Goal: Transaction & Acquisition: Purchase product/service

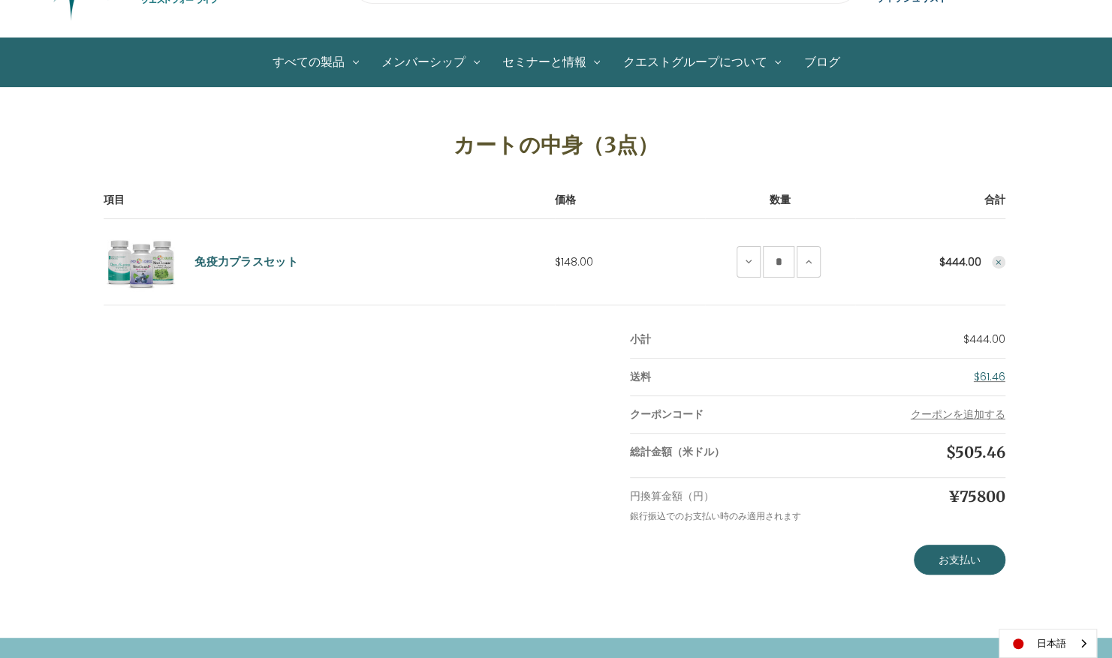
scroll to position [56, 0]
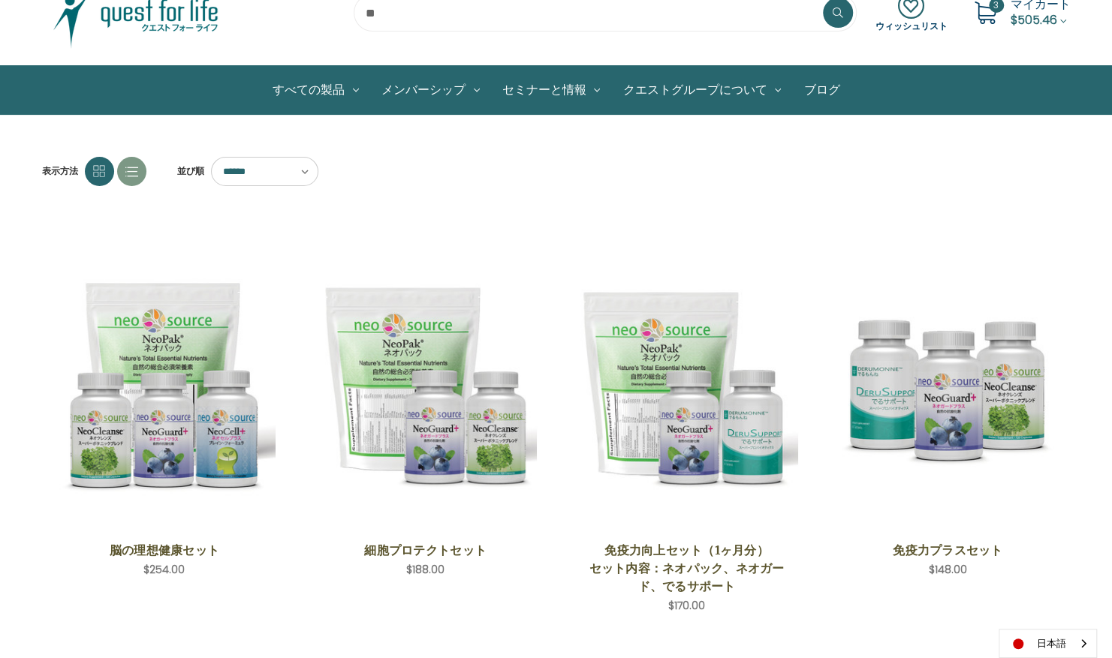
scroll to position [95, 0]
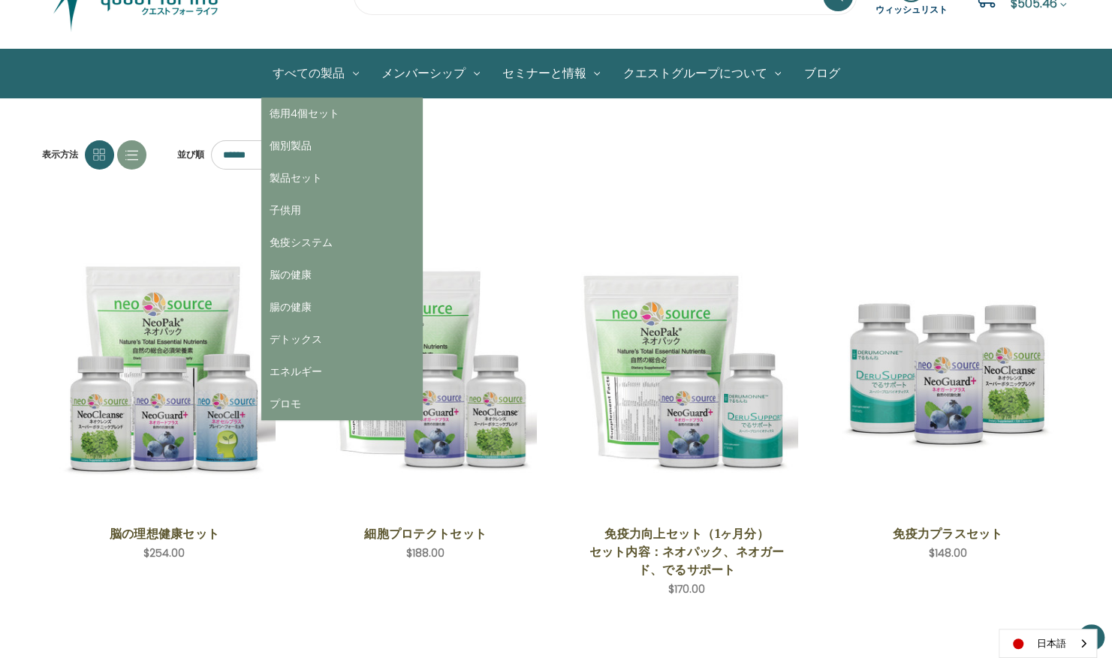
click at [293, 70] on link "すべての製品" at bounding box center [315, 74] width 109 height 48
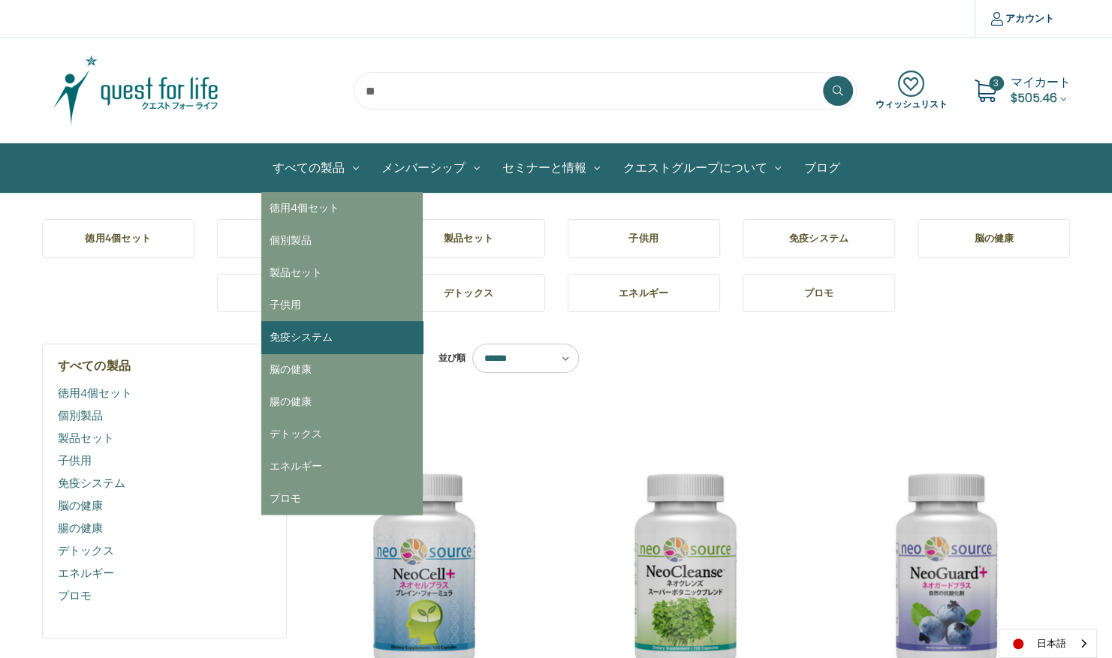
click at [313, 332] on link "免疫システム" at bounding box center [341, 337] width 161 height 32
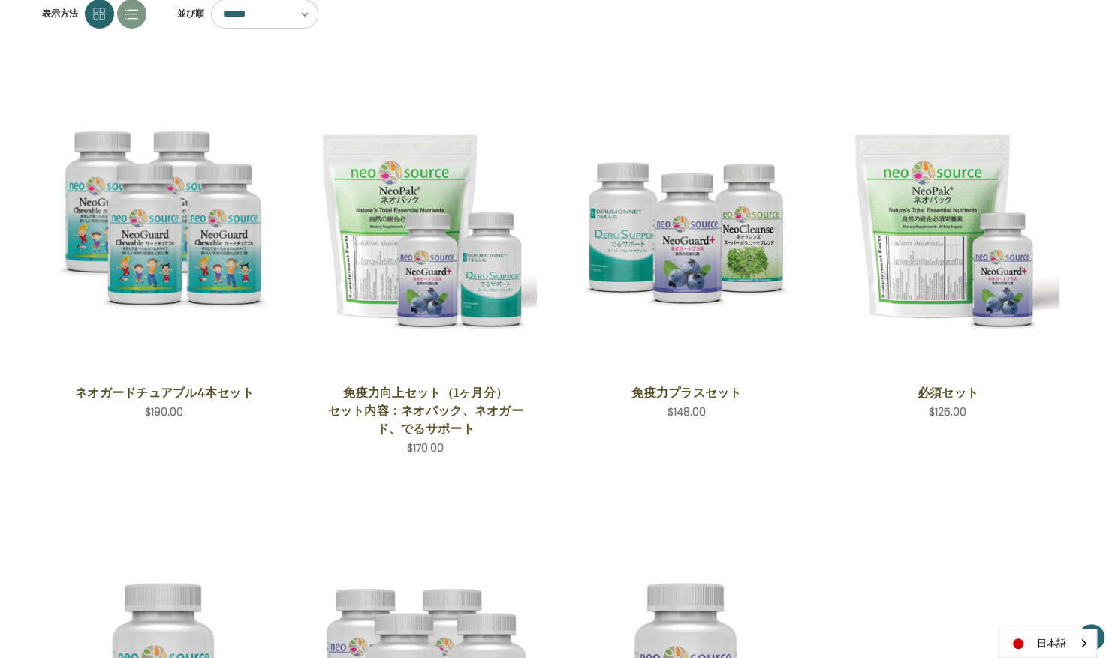
scroll to position [234, 0]
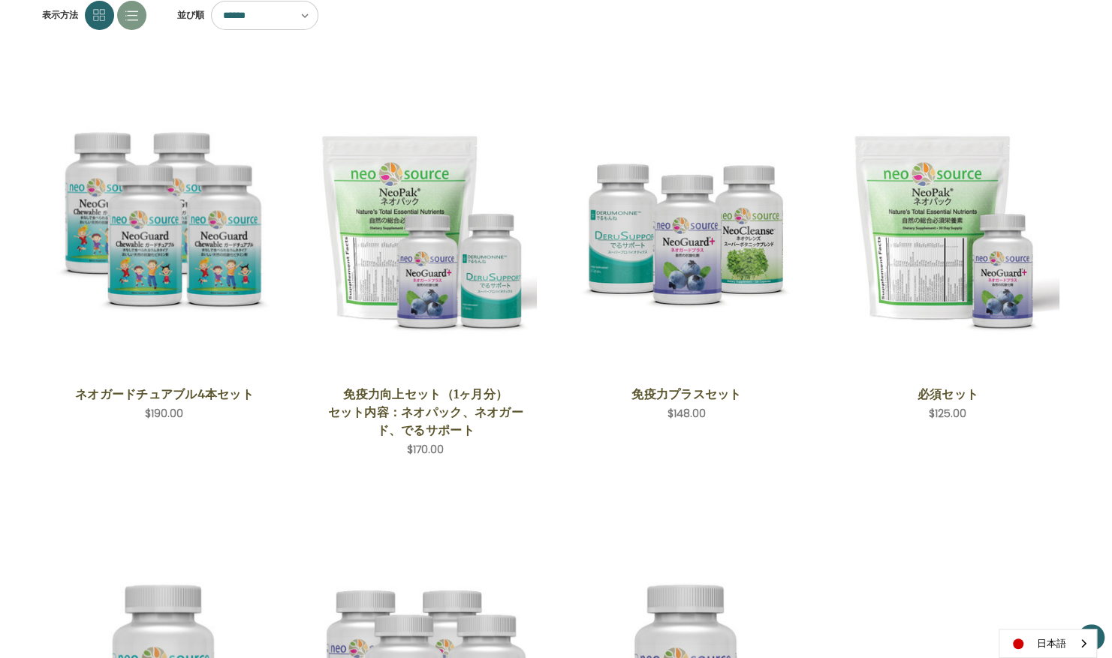
click at [241, 14] on select "****** ****** ****** ****** ***** ******* **** ****" at bounding box center [264, 15] width 107 height 29
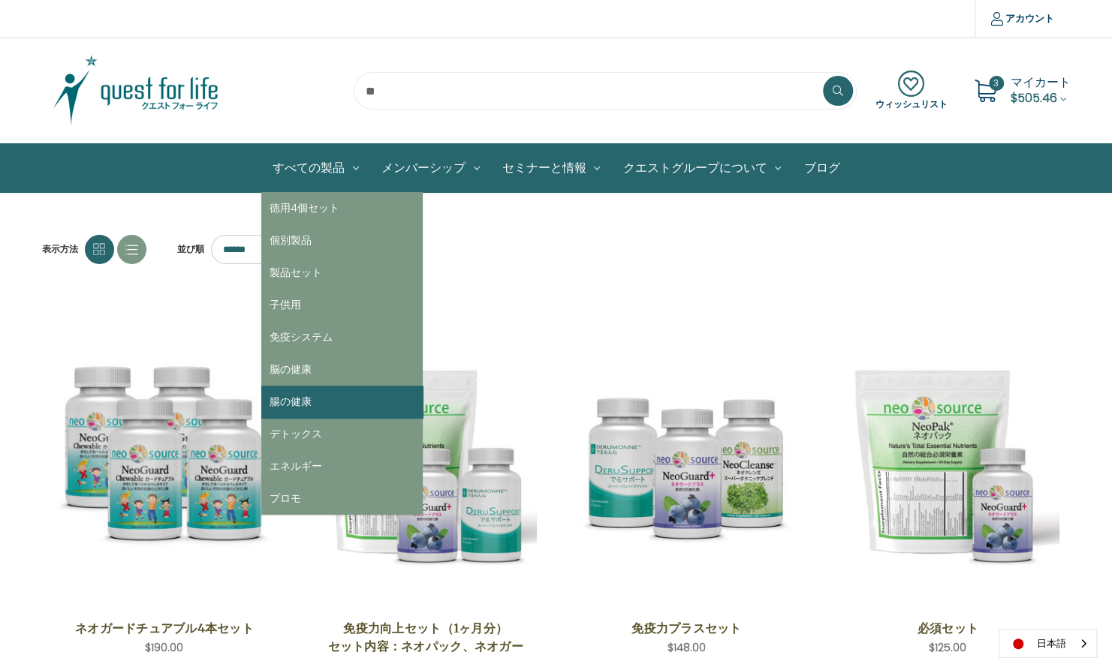
click at [306, 399] on link "腸の健康" at bounding box center [341, 402] width 161 height 32
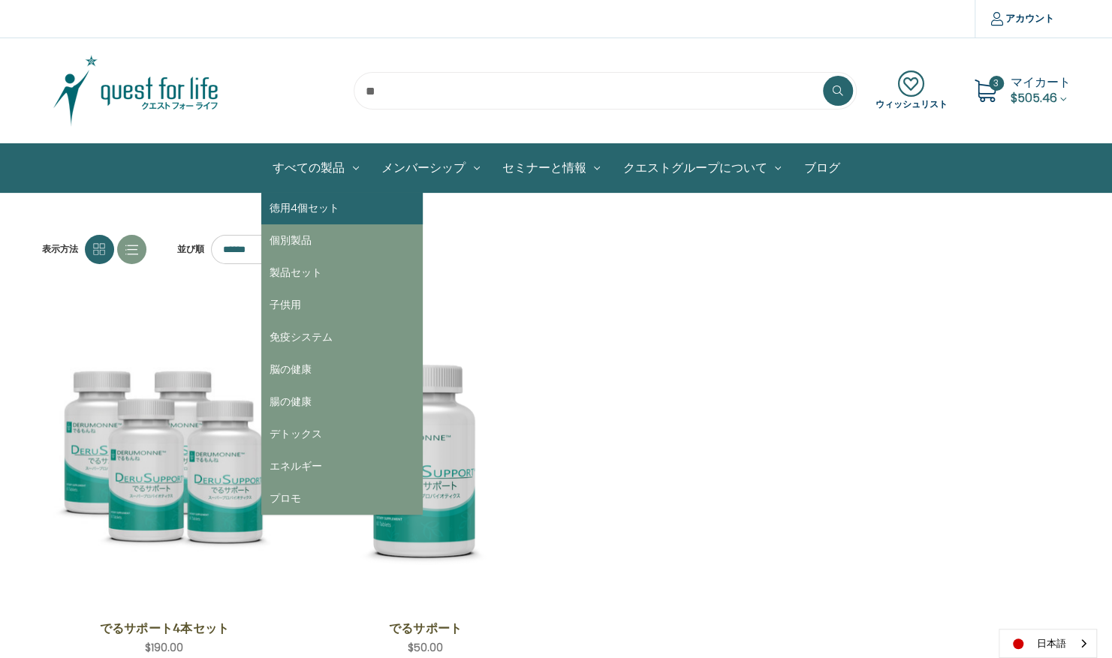
click at [317, 210] on link "徳用4個セット" at bounding box center [341, 208] width 161 height 32
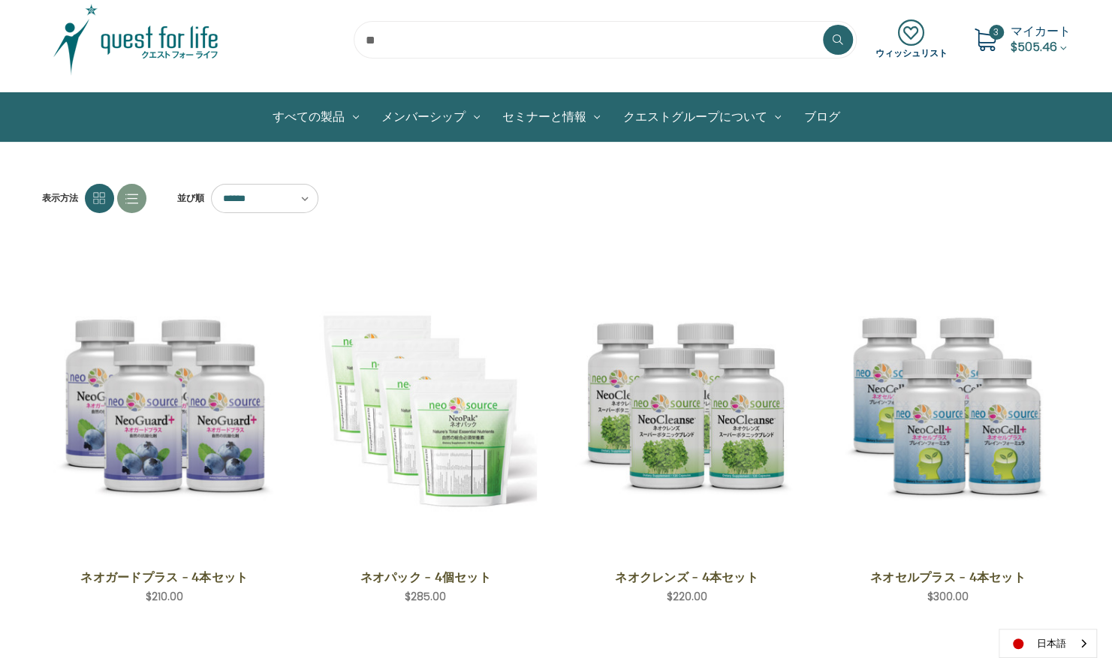
scroll to position [53, 0]
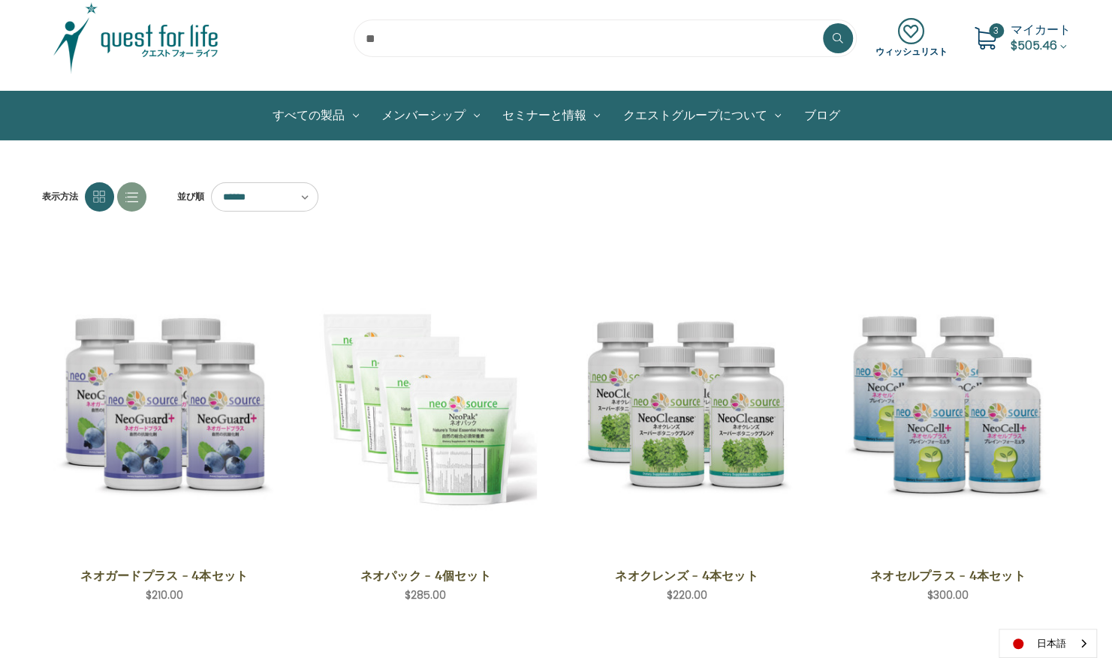
click at [1055, 35] on span "マイカート" at bounding box center [1040, 29] width 60 height 17
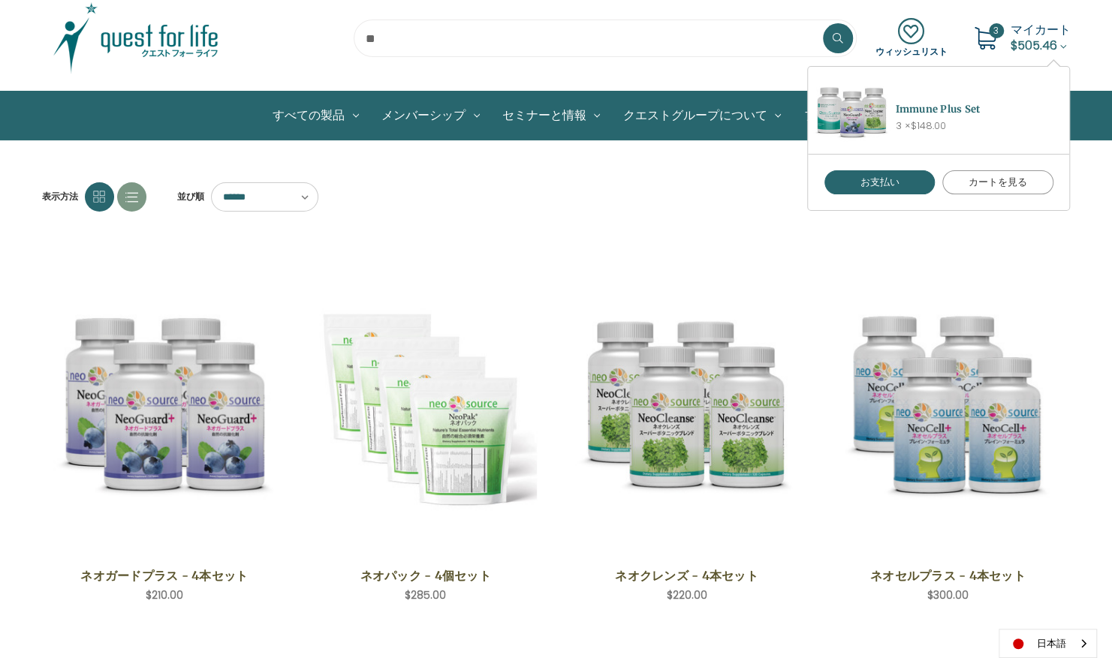
click at [1009, 185] on link "カートを見る" at bounding box center [997, 182] width 111 height 24
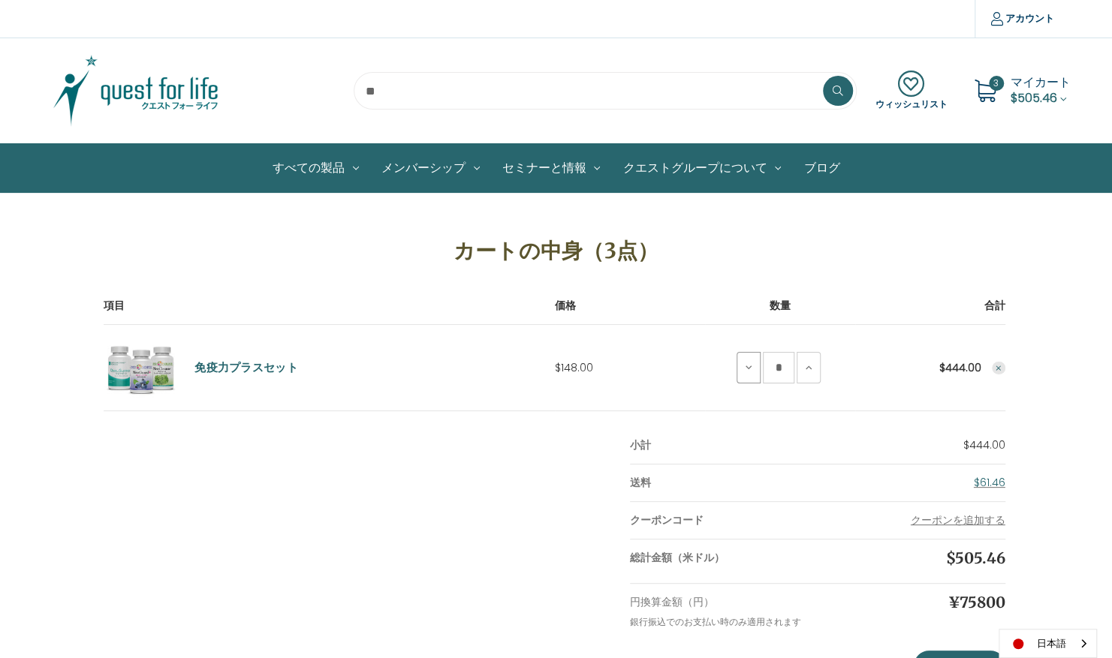
click at [750, 369] on icon at bounding box center [748, 368] width 12 height 12
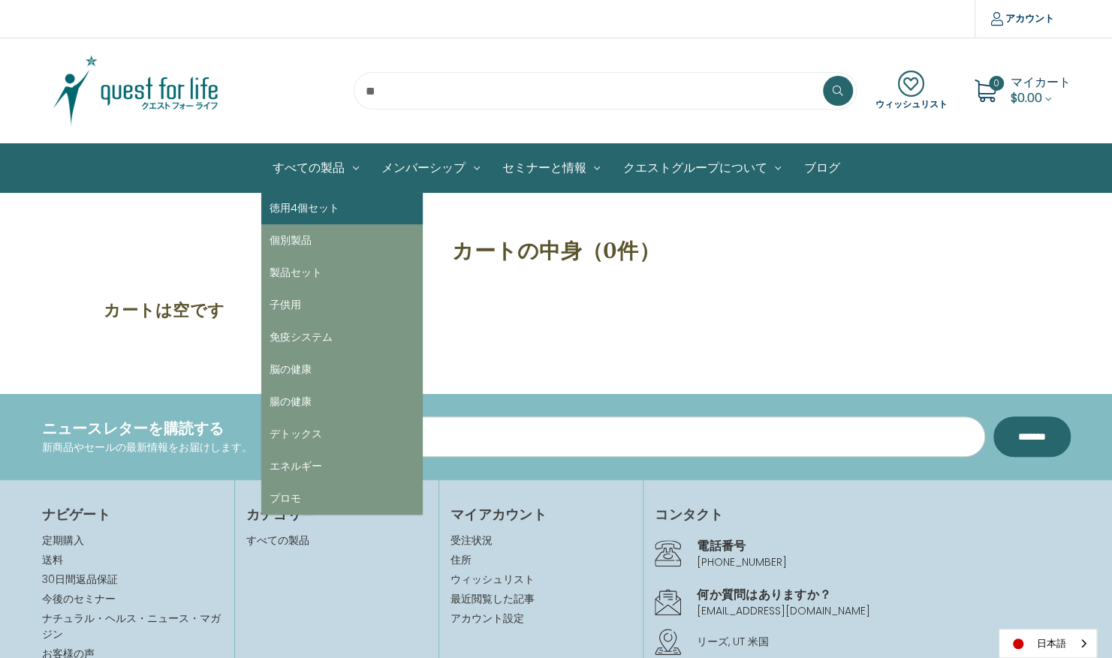
click at [329, 214] on link "徳用4個セット" at bounding box center [341, 208] width 161 height 32
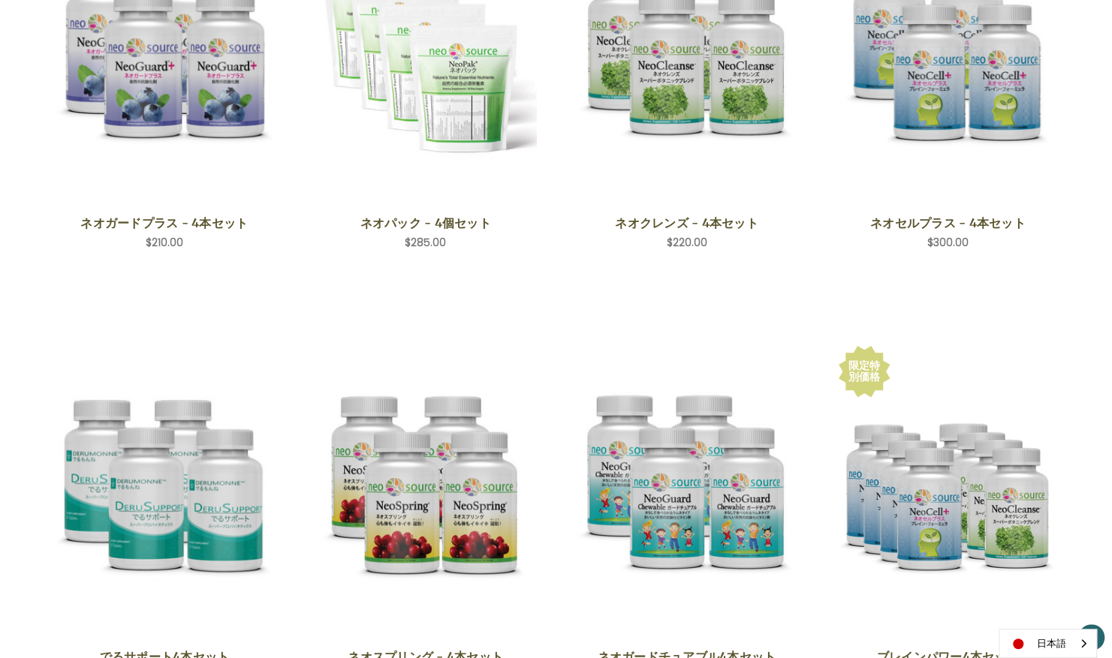
scroll to position [444, 0]
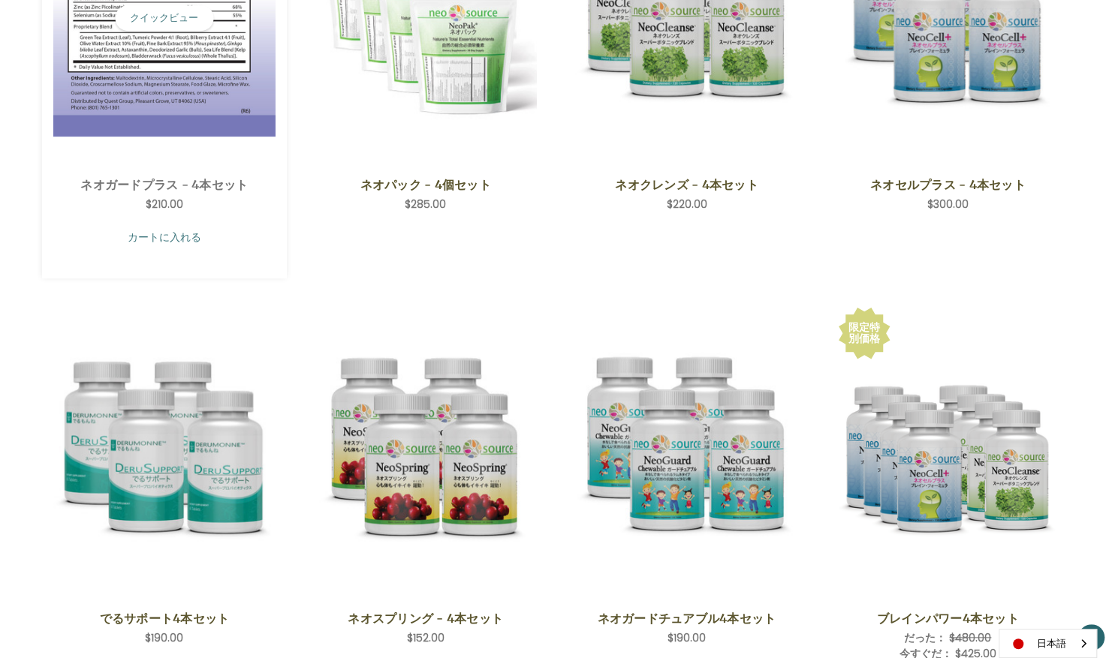
click at [176, 234] on link "カートに入れる" at bounding box center [164, 237] width 223 height 29
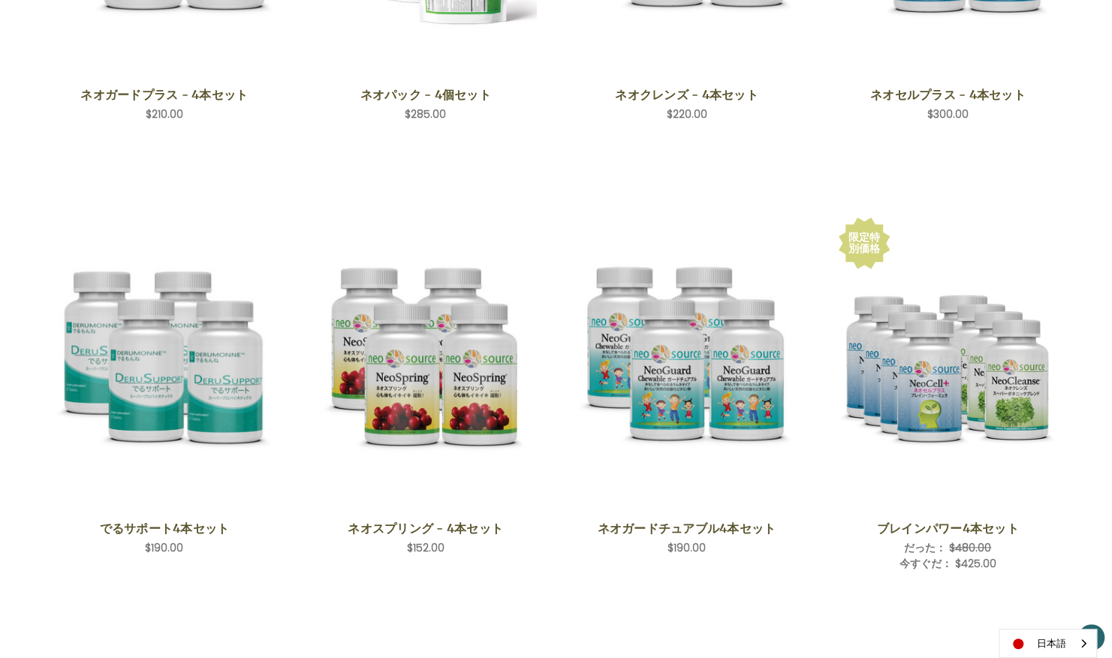
scroll to position [591, 0]
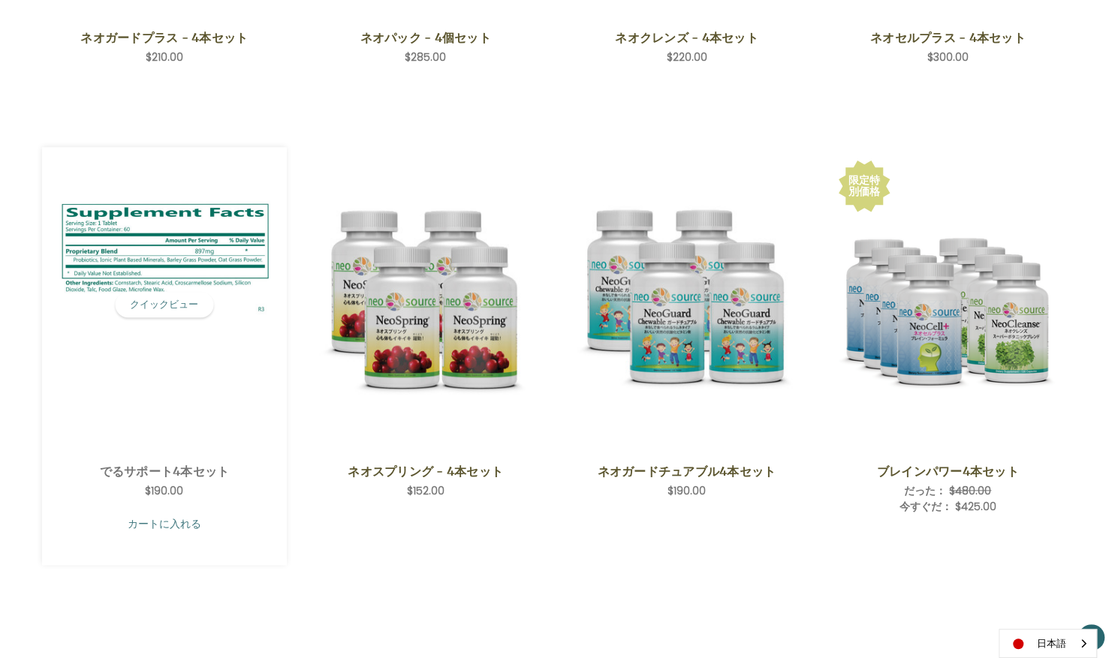
click at [185, 526] on link "カートに入れる" at bounding box center [164, 524] width 223 height 29
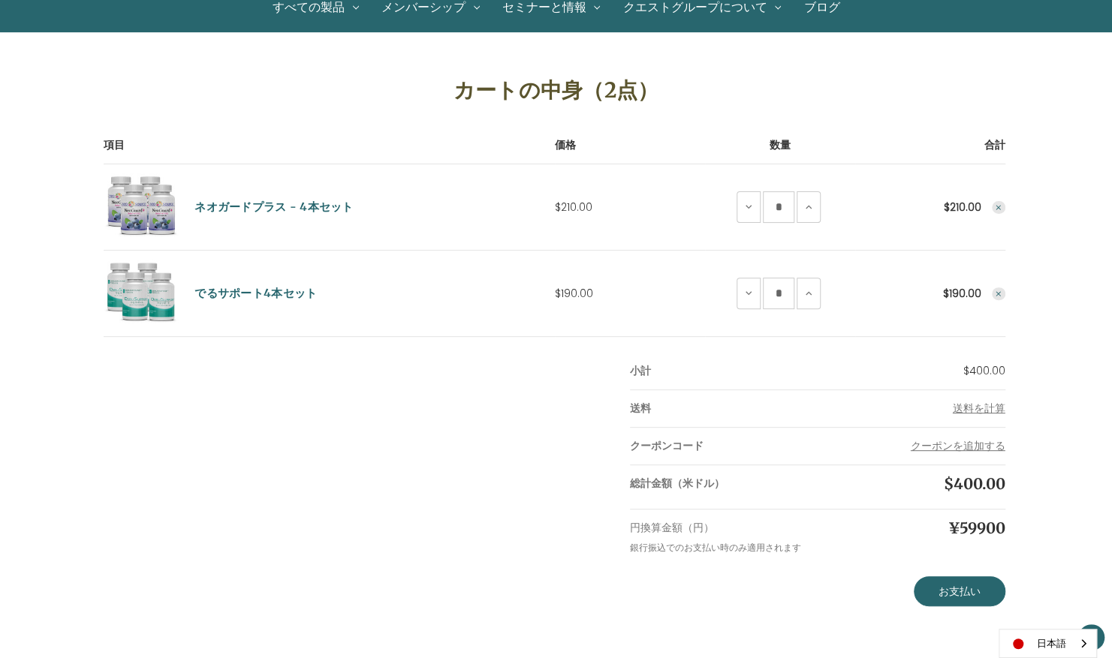
scroll to position [162, 0]
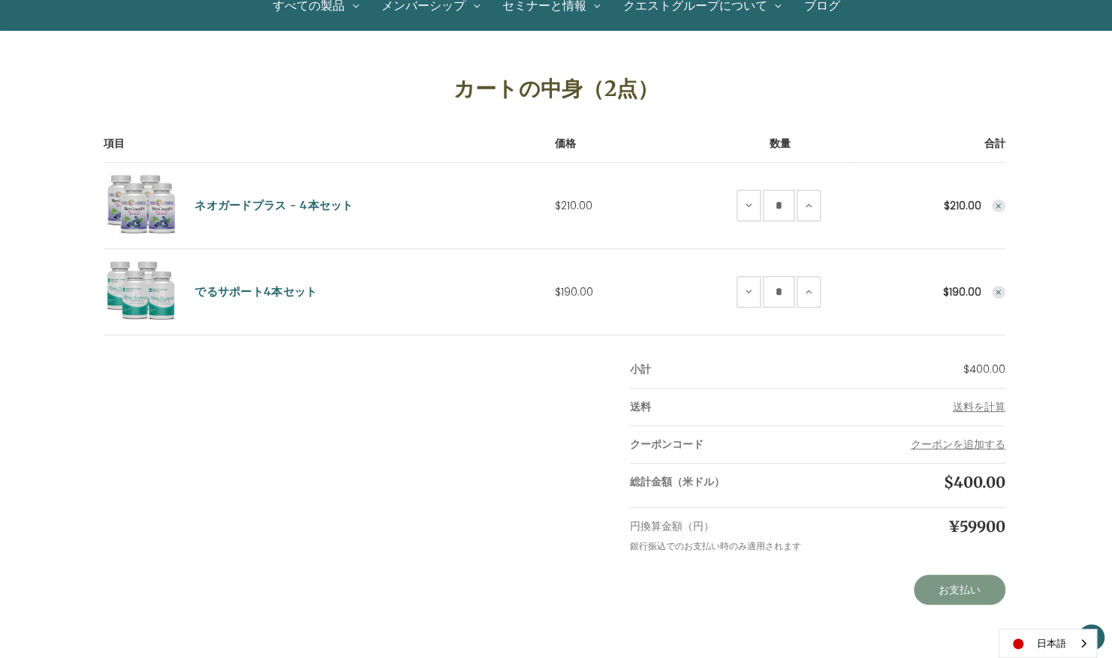
click at [958, 593] on link "お支払い" at bounding box center [960, 590] width 92 height 30
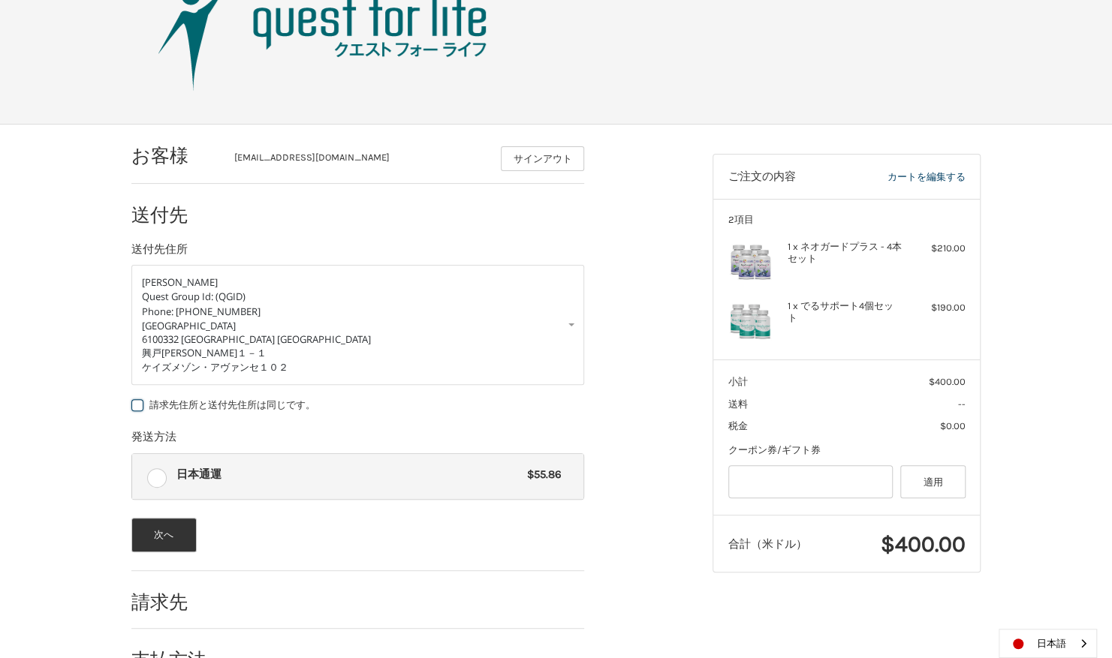
scroll to position [126, 0]
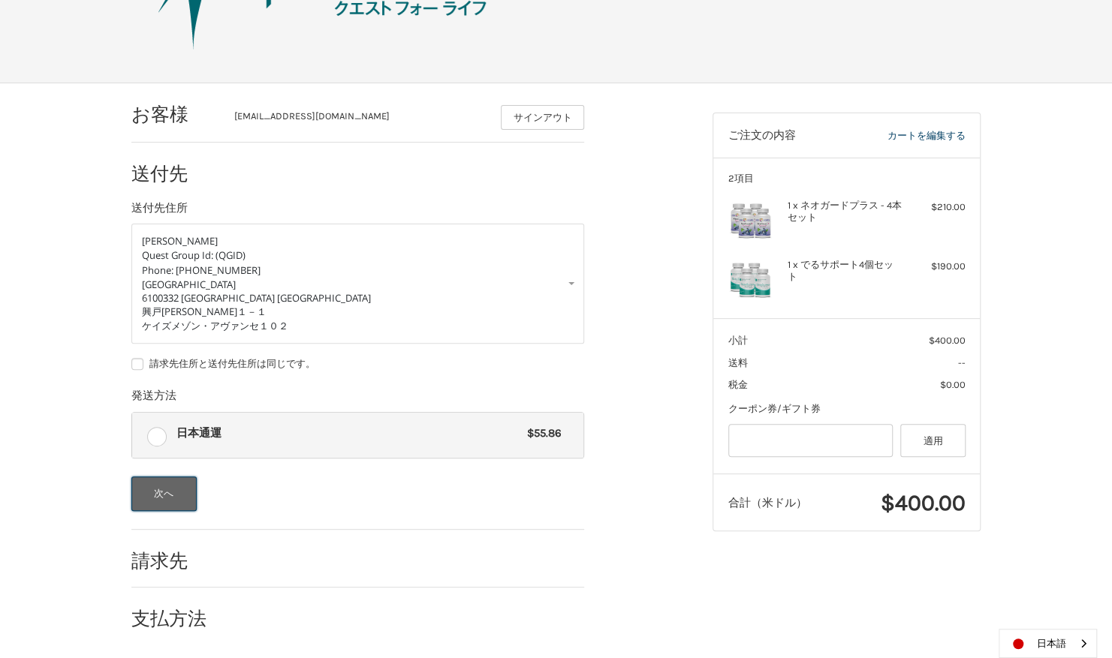
click at [163, 493] on button "次へ" at bounding box center [163, 494] width 65 height 35
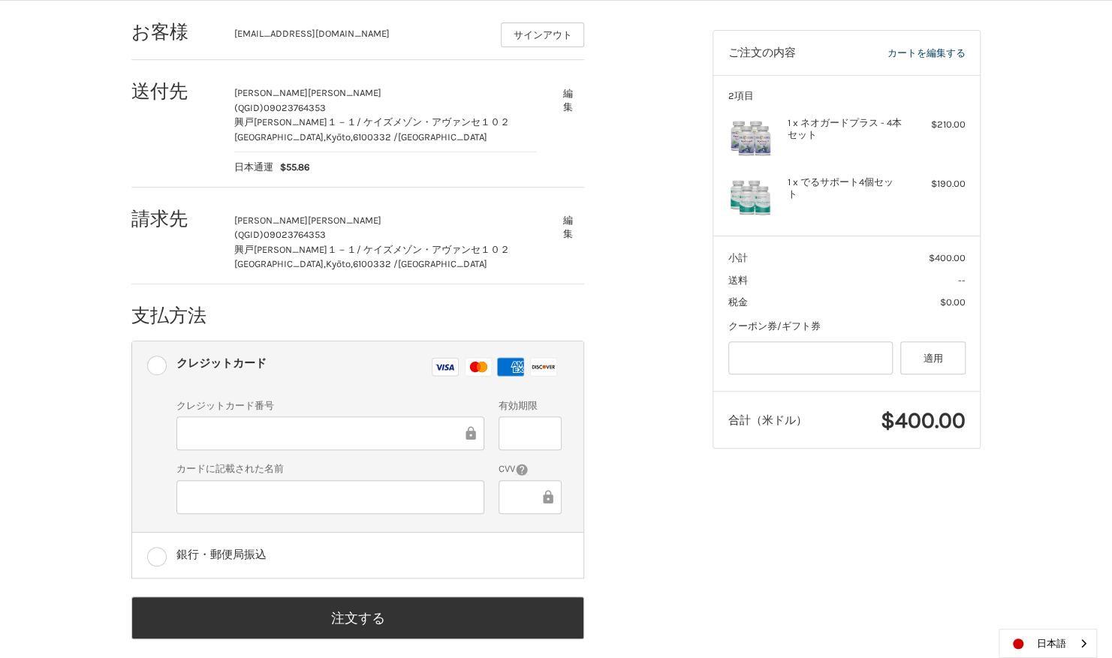
scroll to position [222, 0]
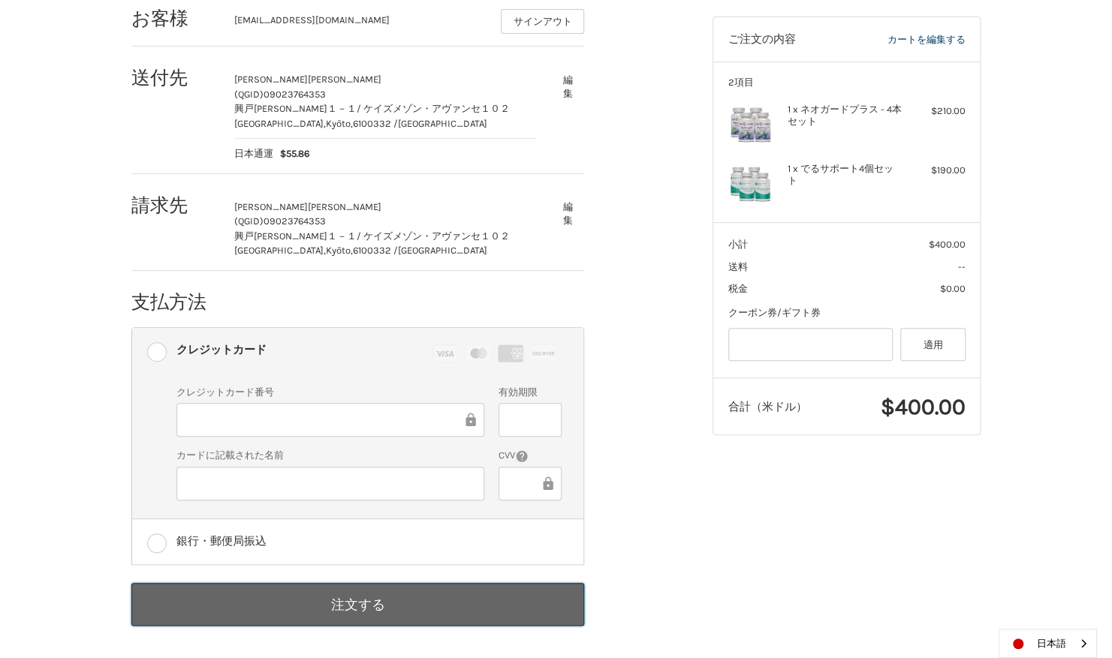
click at [402, 599] on button "注文する" at bounding box center [357, 604] width 453 height 43
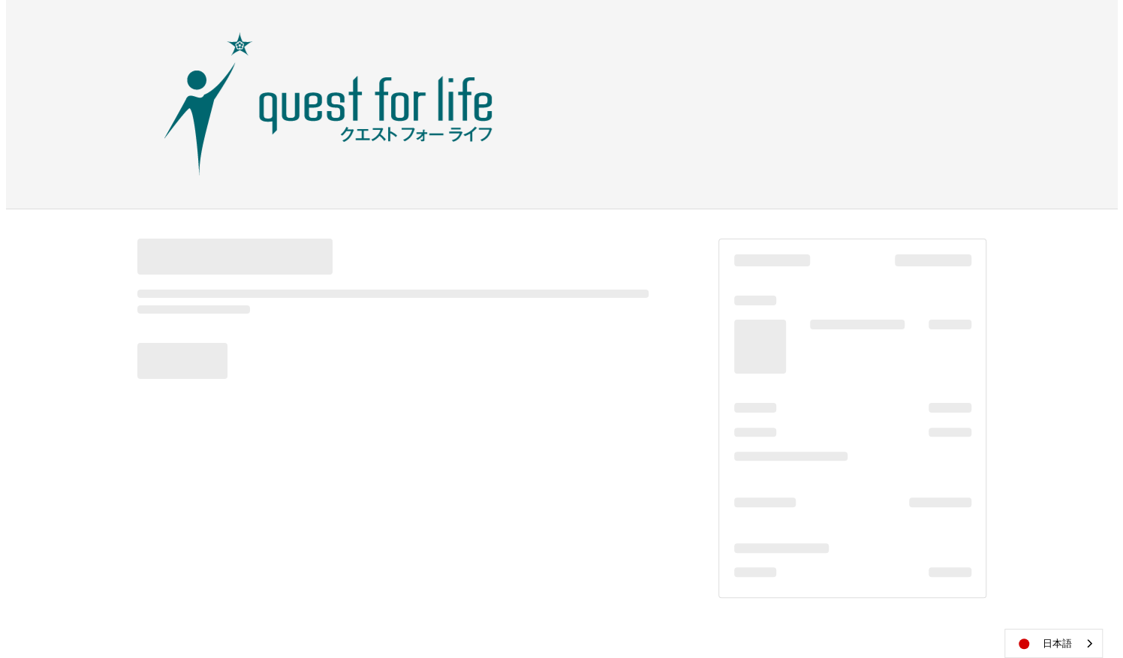
scroll to position [0, 0]
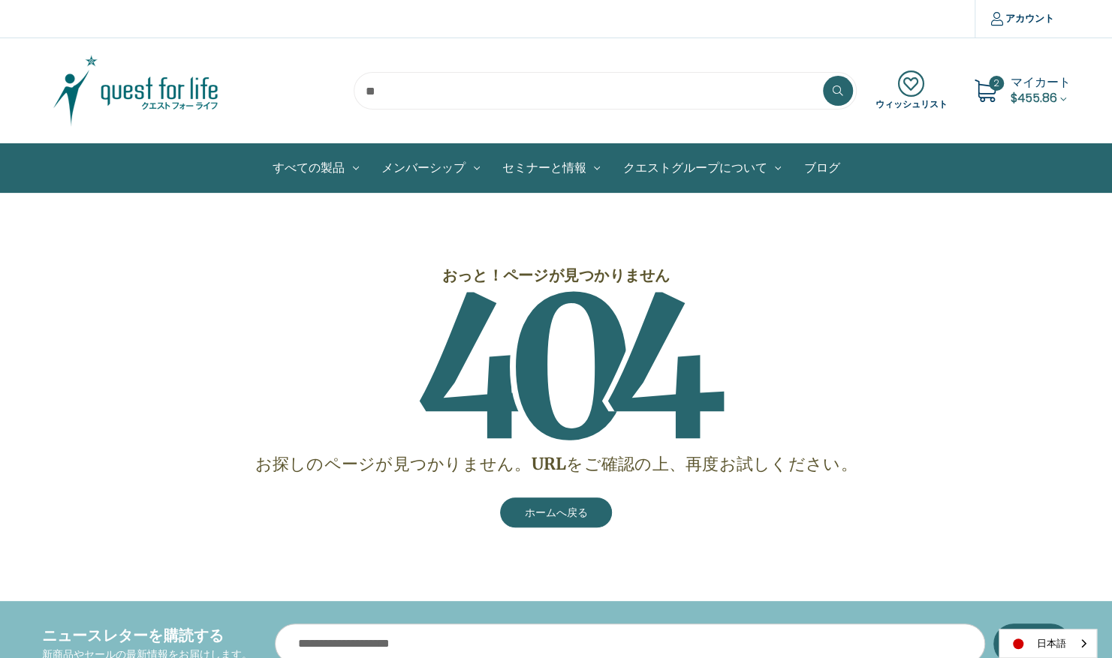
click at [503, 320] on span "4" at bounding box center [461, 368] width 92 height 245
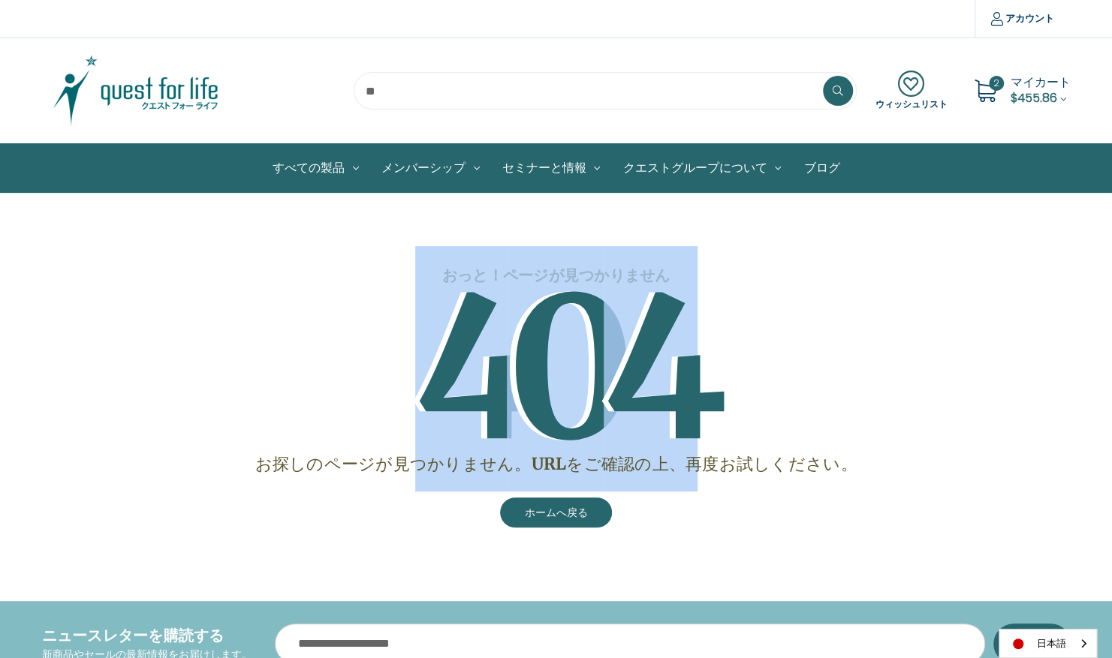
click at [503, 320] on span "4" at bounding box center [461, 368] width 92 height 245
drag, startPoint x: 0, startPoint y: 0, endPoint x: 796, endPoint y: 219, distance: 825.3
click at [796, 219] on div "おっと！ページが見つかりません 4 0 4 お探しのページが見つかりません。URLをご確認の上、再度お試しください。 ホームへ戻る" at bounding box center [555, 378] width 897 height 319
